Goal: Navigation & Orientation: Find specific page/section

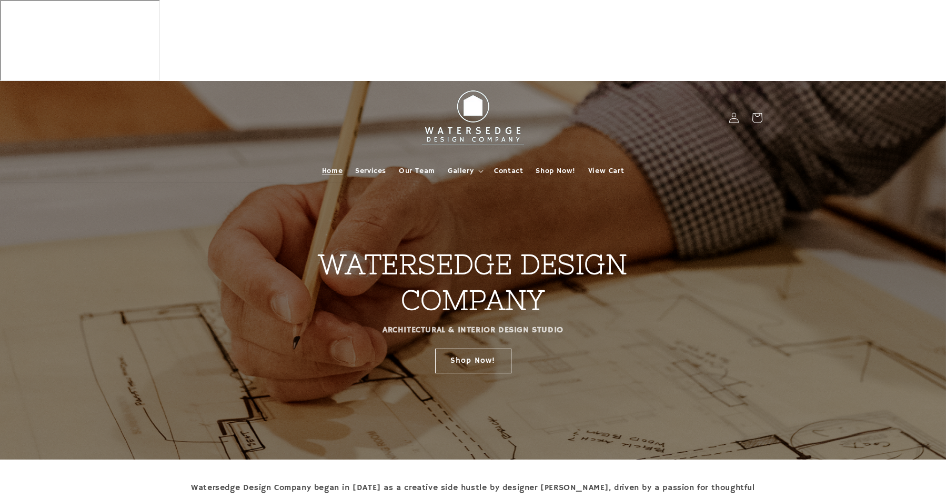
click at [491, 348] on link "Shop Now!" at bounding box center [473, 360] width 76 height 25
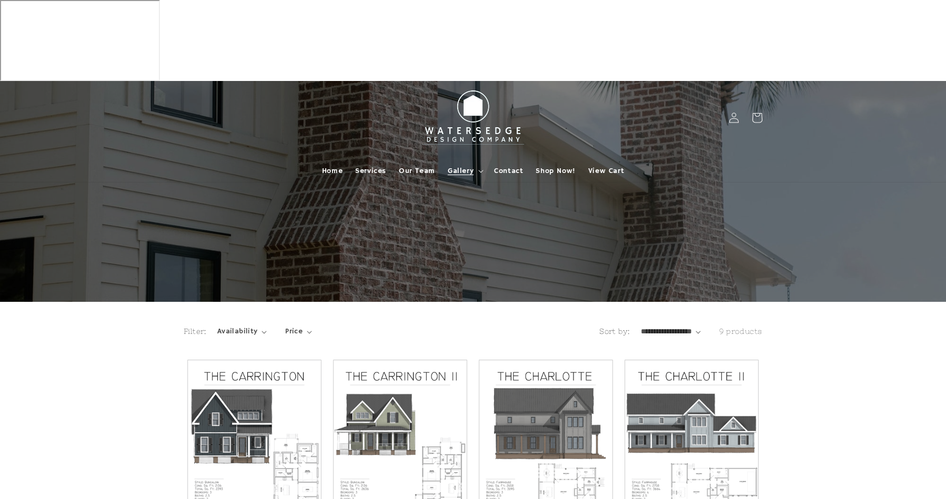
click at [460, 166] on span "Gallery" at bounding box center [461, 170] width 26 height 9
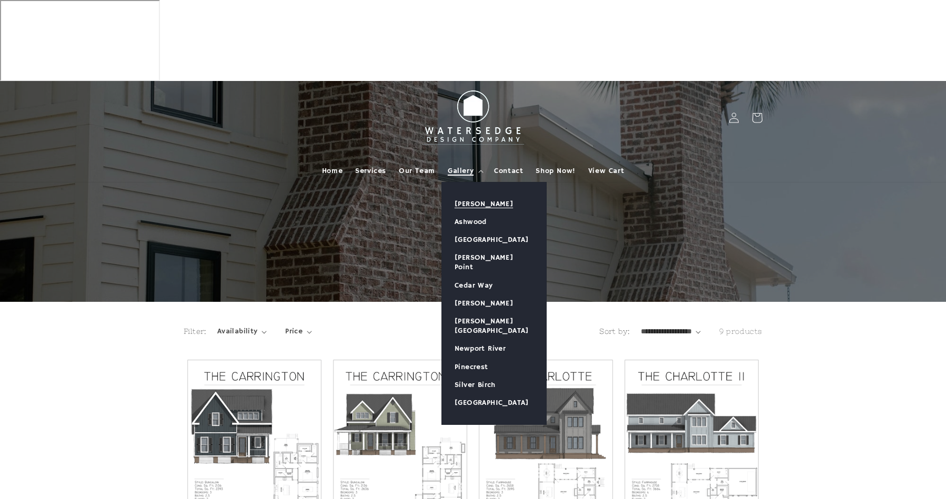
click at [467, 195] on link "[PERSON_NAME]" at bounding box center [494, 204] width 104 height 18
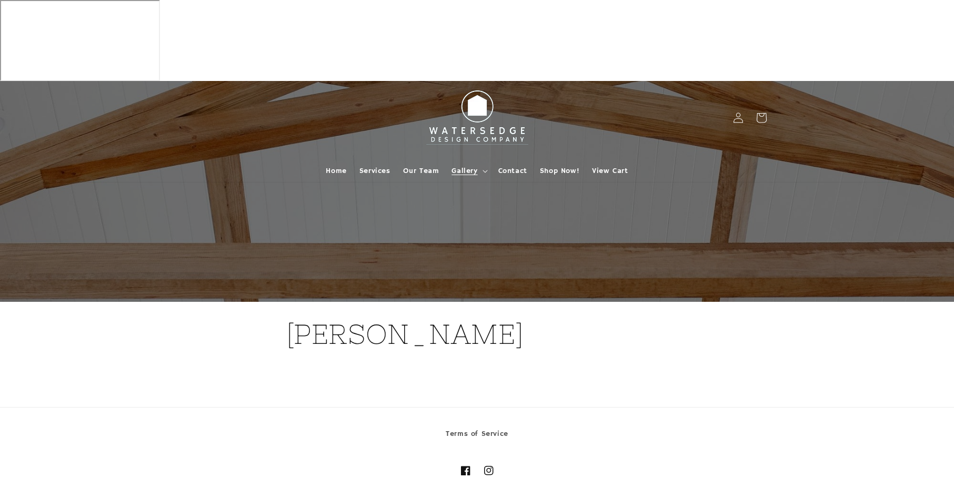
scroll to position [732, 0]
